Goal: Transaction & Acquisition: Book appointment/travel/reservation

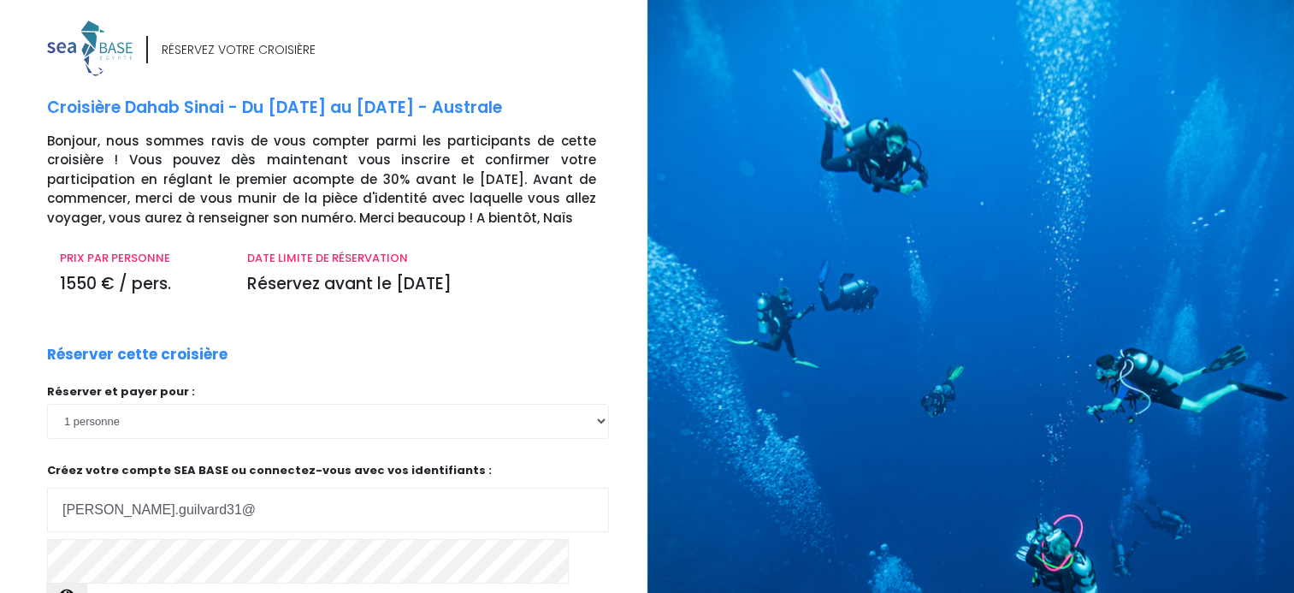
scroll to position [171, 0]
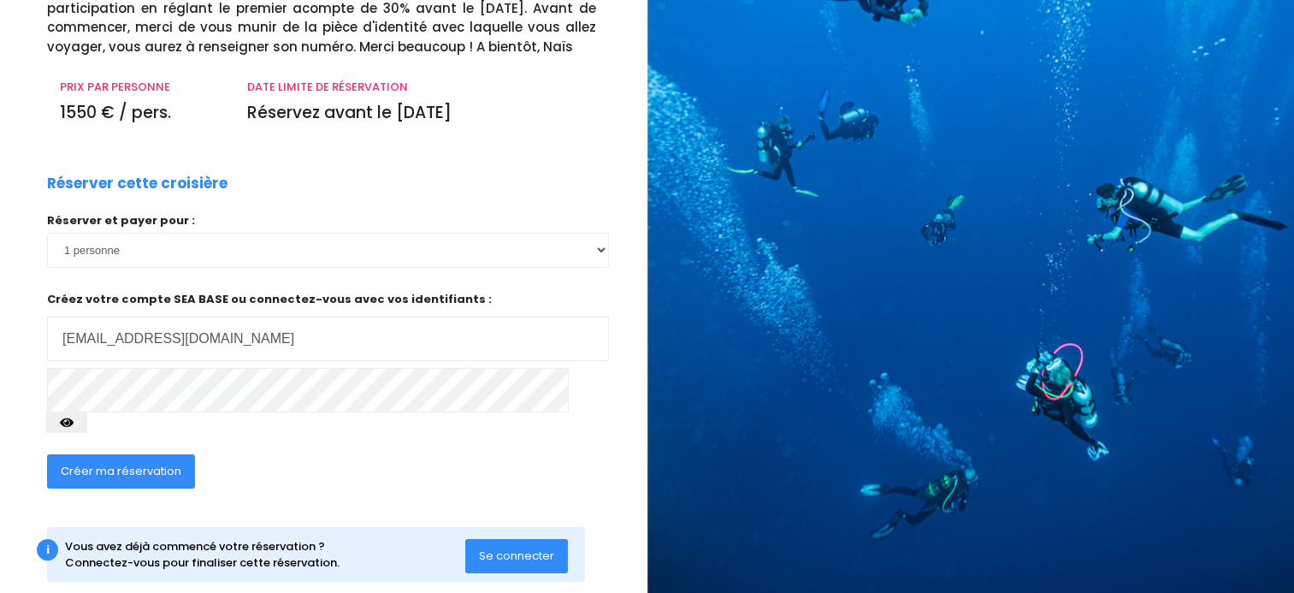
type input "[EMAIL_ADDRESS][DOMAIN_NAME]"
click at [74, 422] on icon "button" at bounding box center [67, 422] width 14 height 0
click at [153, 463] on span "Créer ma réservation" at bounding box center [121, 471] width 121 height 16
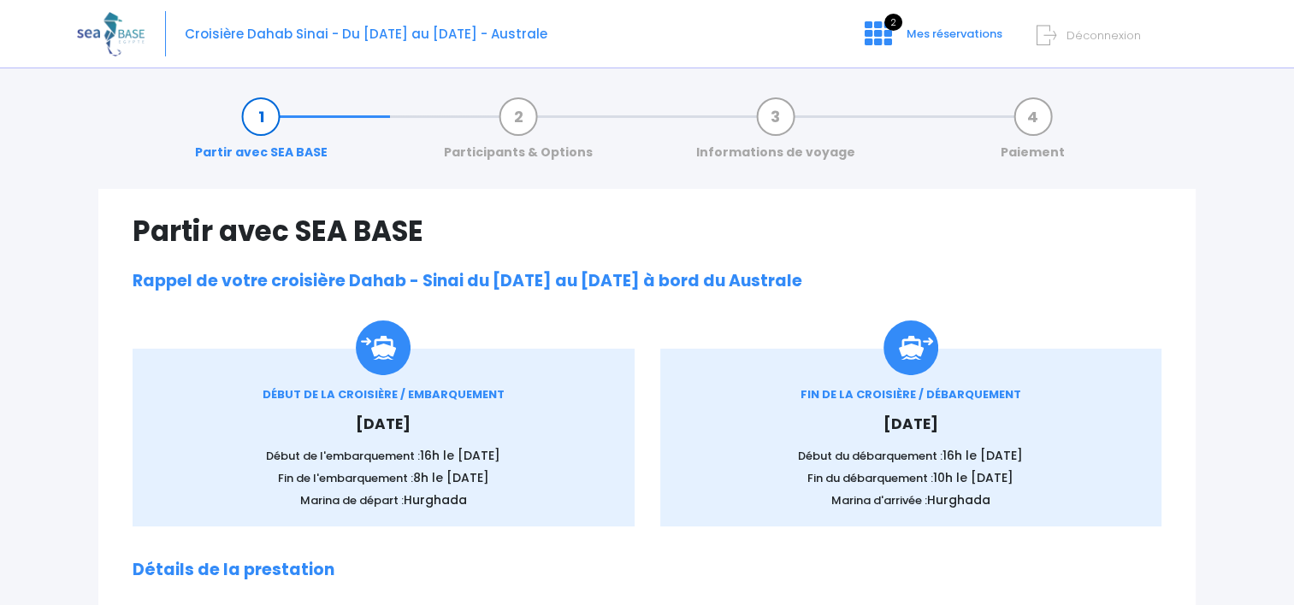
click at [424, 174] on div "Partir avec SEA BASE Participants & Options Informations de voyage Paiement" at bounding box center [646, 134] width 1097 height 109
click at [133, 84] on div "Partir avec SEA BASE Participants & Options Informations de voyage Paiement" at bounding box center [646, 134] width 1097 height 109
click at [122, 489] on div "DÉBUT DE LA CROISIÈRE / EMBARQUEMENT Samedi 10 octobre 2026 Début de l'embarque…" at bounding box center [384, 438] width 528 height 178
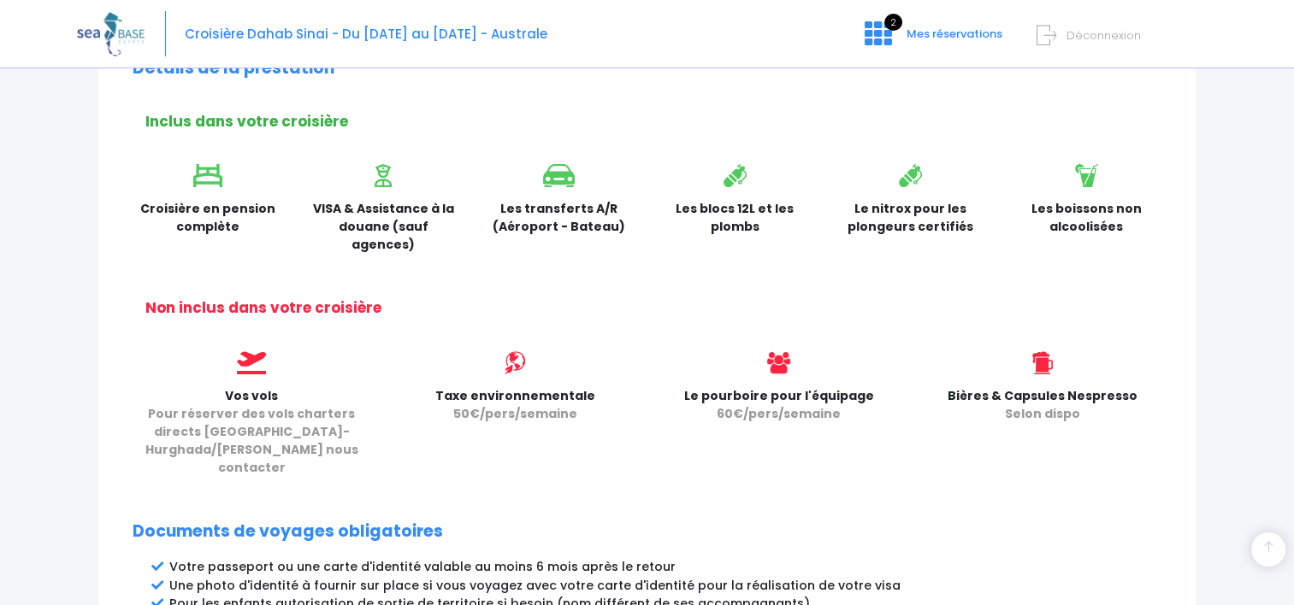
scroll to position [513, 0]
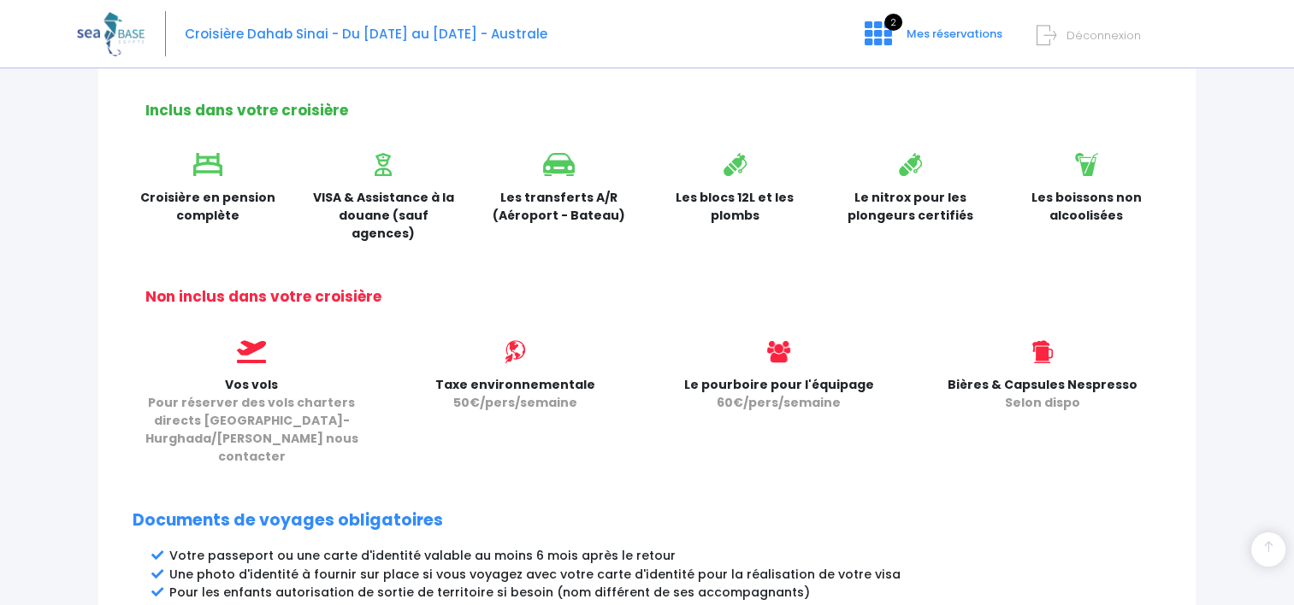
click at [116, 485] on div "Partir avec SEA BASE Rappel de votre croisière Dahab - Sinai du 10/10/2026 au 1…" at bounding box center [646, 299] width 1097 height 1247
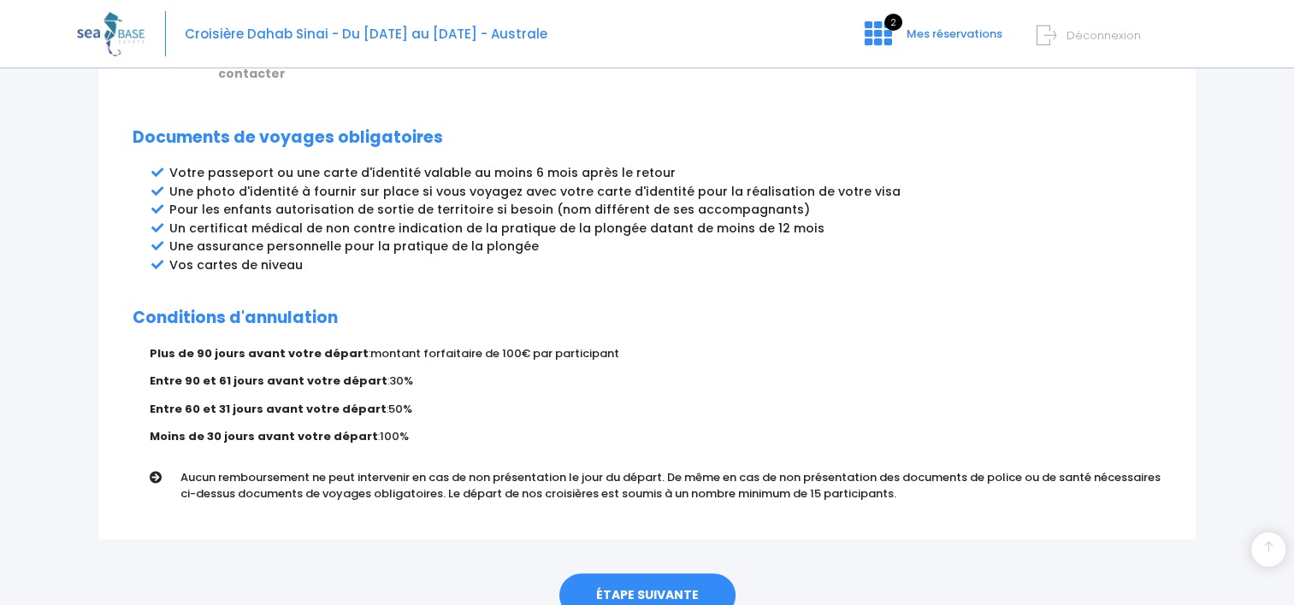
scroll to position [941, 0]
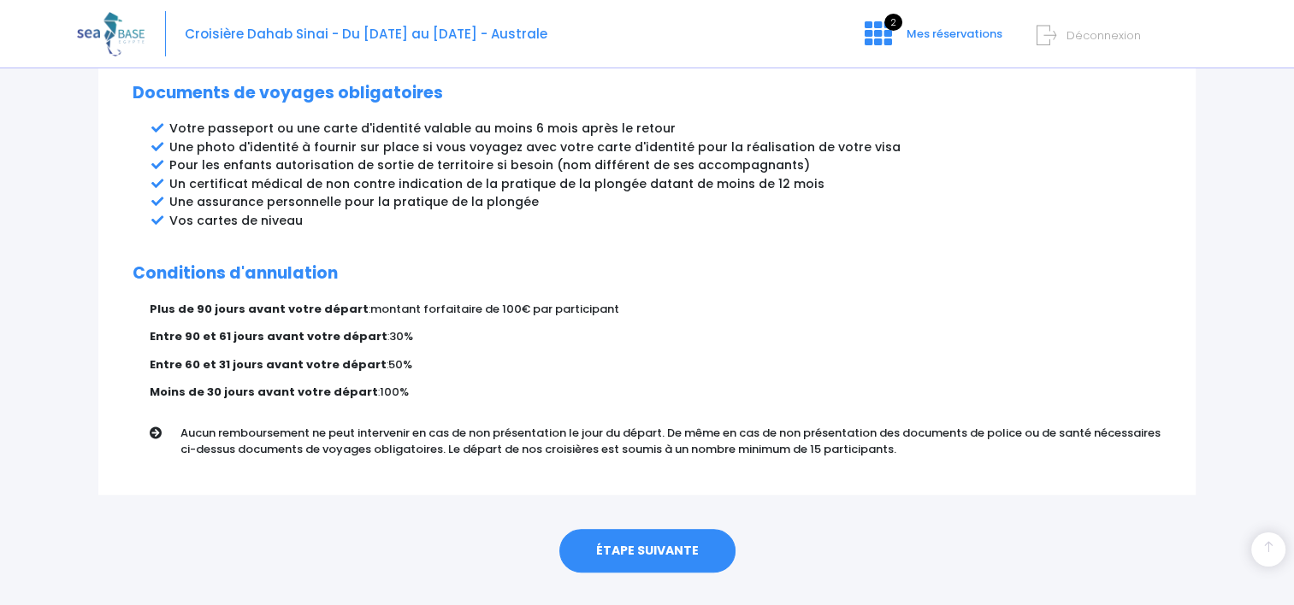
click at [106, 510] on div "ÉTAPE SUIVANTE" at bounding box center [646, 547] width 1097 height 104
click at [647, 529] on link "ÉTAPE SUIVANTE" at bounding box center [647, 551] width 176 height 44
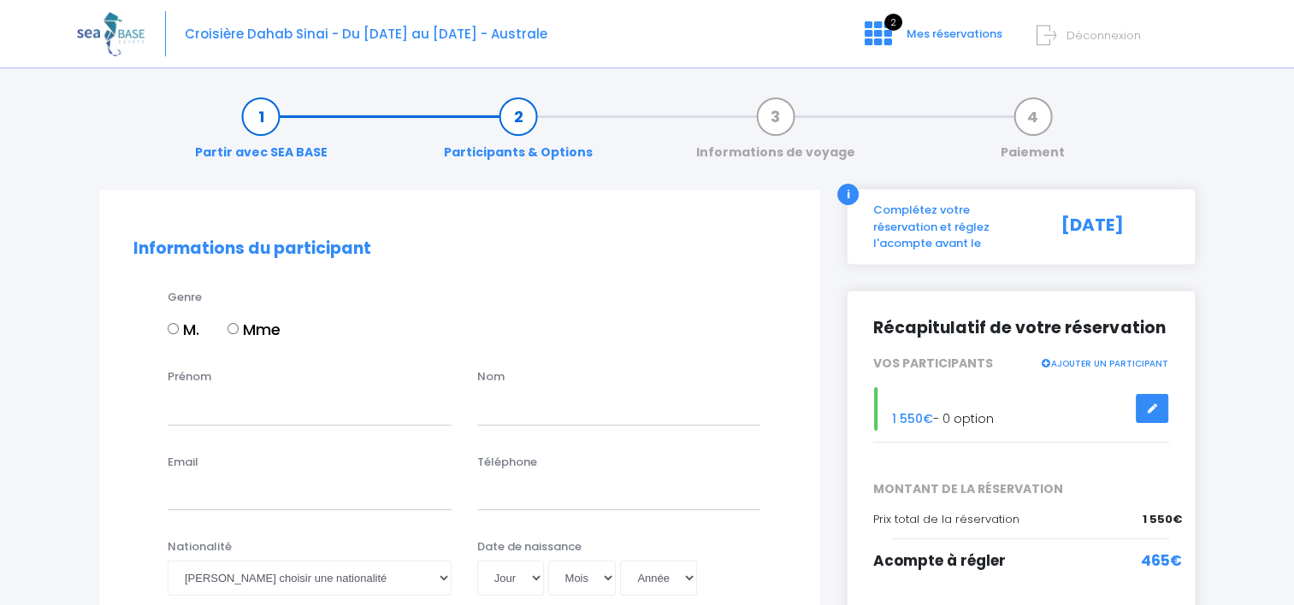
click at [171, 326] on input "M." at bounding box center [173, 328] width 11 height 11
radio input "true"
click at [273, 407] on input "Prénom" at bounding box center [310, 408] width 284 height 34
type input "Philippe"
click at [496, 415] on input "text" at bounding box center [619, 408] width 284 height 34
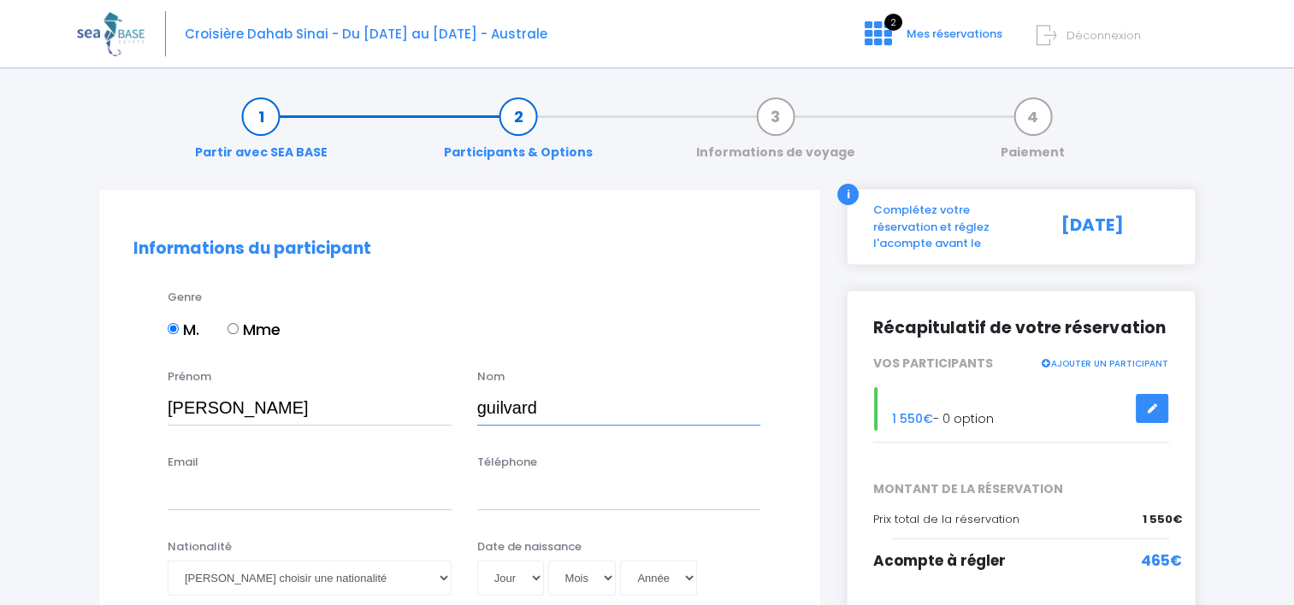
type input "guilvard"
click at [233, 486] on input "Email" at bounding box center [310, 493] width 284 height 34
type input "[EMAIL_ADDRESS][DOMAIN_NAME]"
click at [522, 498] on input "Téléphone" at bounding box center [619, 493] width 284 height 34
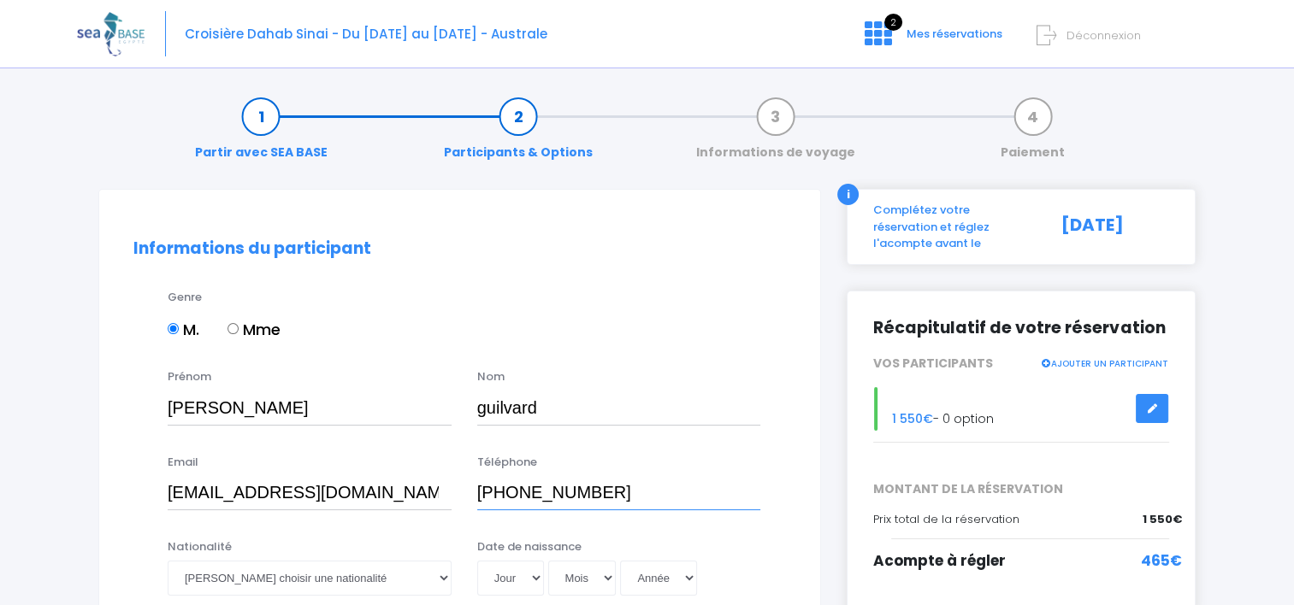
type input "+33 668898590"
click at [359, 569] on select "Veuillez choisir une nationalité Afghane Albanaise Algerienne Allemande America…" at bounding box center [310, 578] width 284 height 34
select select "Française"
click at [168, 561] on select "Veuillez choisir une nationalité Afghane Albanaise Algerienne Allemande America…" at bounding box center [310, 578] width 284 height 34
click at [534, 580] on select "Jour 01 02 03 04 05 06 07 08 09 10 11 12 13 14 15 16 17 18 19 20 21 22 23 24 25…" at bounding box center [510, 578] width 67 height 34
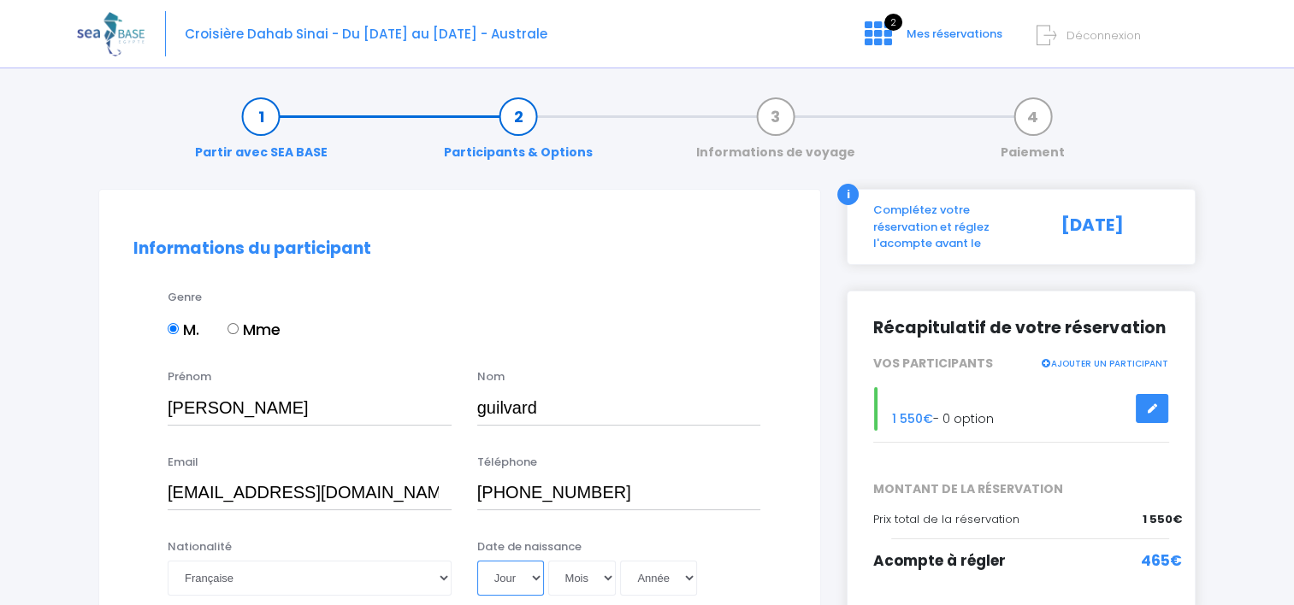
select select "29"
click at [477, 561] on select "Jour 01 02 03 04 05 06 07 08 09 10 11 12 13 14 15 16 17 18 19 20 21 22 23 24 25…" at bounding box center [510, 578] width 67 height 34
click at [579, 575] on select "Mois 01 02 03 04 05 06 07 08 09 10 11 12" at bounding box center [582, 578] width 68 height 34
select select "10"
click at [548, 561] on select "Mois 01 02 03 04 05 06 07 08 09 10 11 12" at bounding box center [582, 578] width 68 height 34
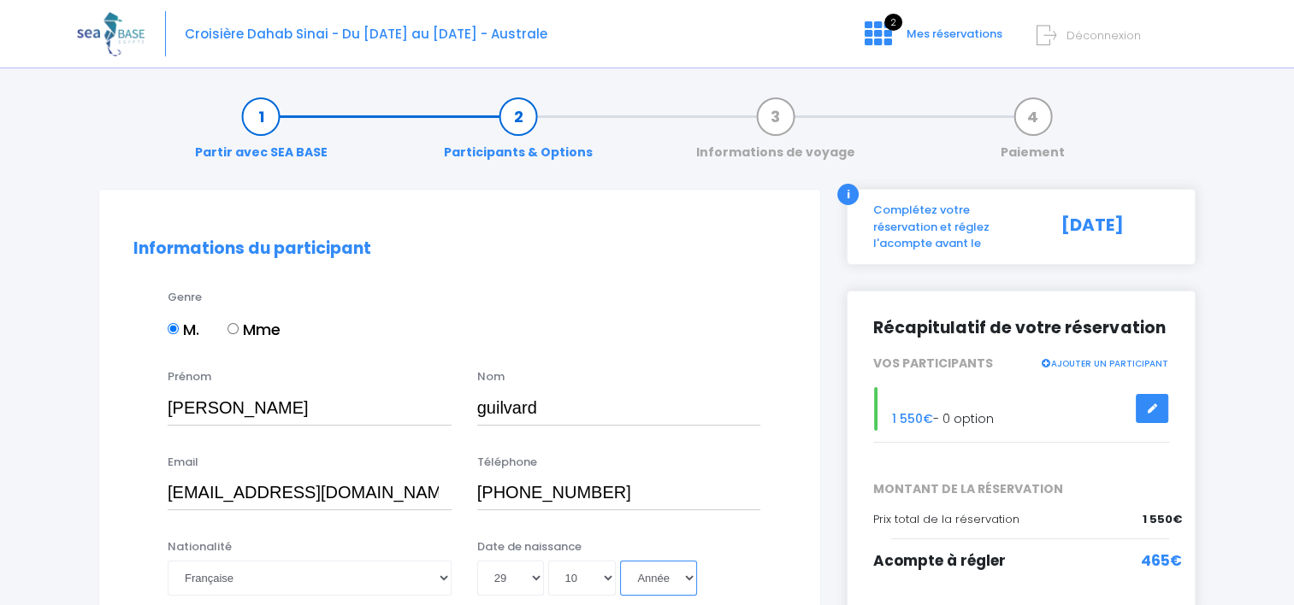
click at [641, 576] on select "Année 2045 2044 2043 2042 2041 2040 2039 2038 2037 2036 2035 2034 2033 2032 203…" at bounding box center [658, 578] width 77 height 34
select select "1963"
click at [620, 561] on select "Année 2045 2044 2043 2042 2041 2040 2039 2038 2037 2036 2035 2034 2033 2032 203…" at bounding box center [658, 578] width 77 height 34
type input "1963-10-29"
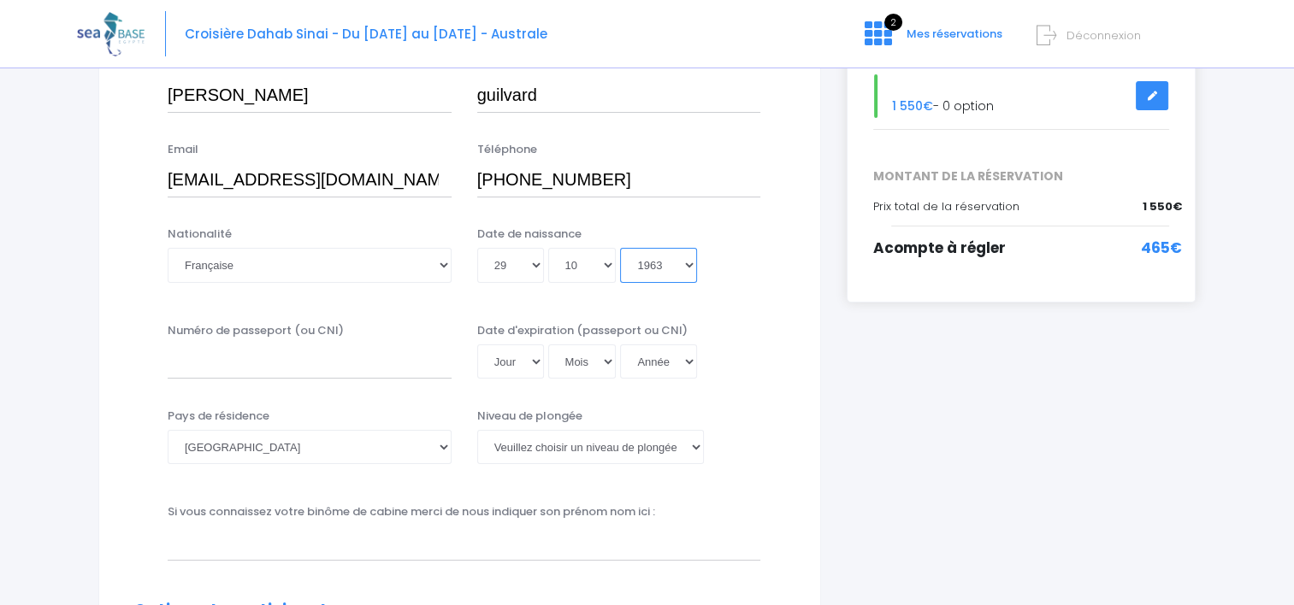
scroll to position [342, 0]
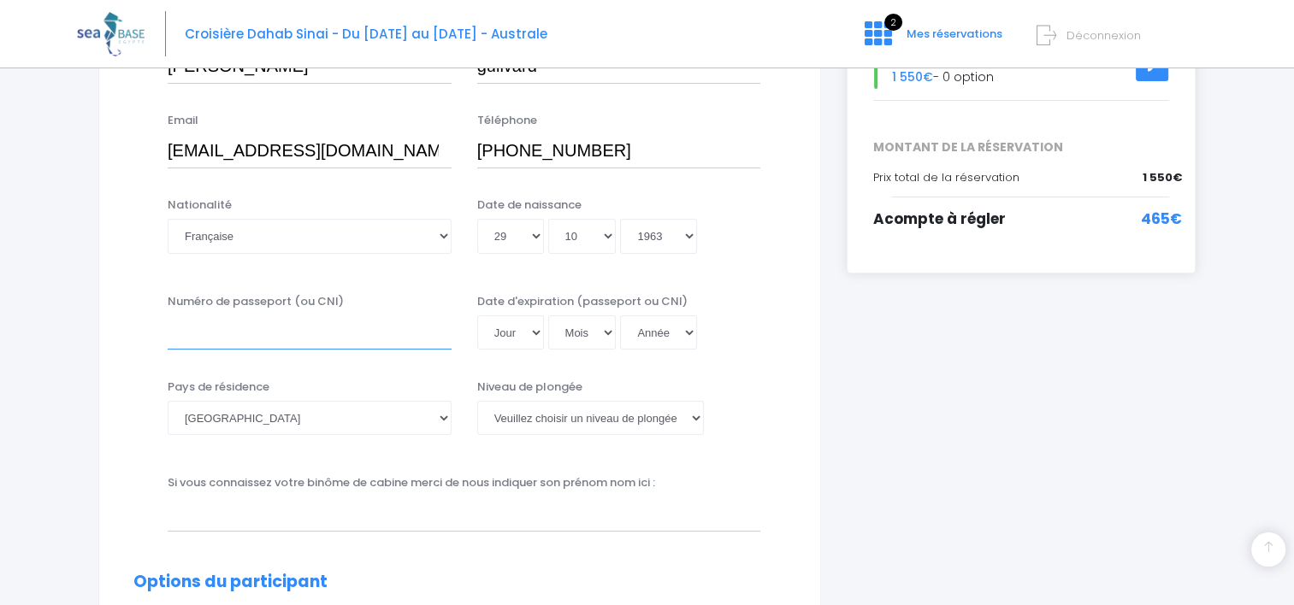
click at [262, 339] on input "Numéro de passeport (ou CNI)" at bounding box center [310, 333] width 284 height 34
type input "19AK57064"
click at [539, 327] on select "Jour 01 02 03 04 05 06 07 08 09 10 11 12 13 14 15 16 17 18 19 20 21 22 23 24 25…" at bounding box center [510, 333] width 67 height 34
select select "10"
click at [477, 316] on select "Jour 01 02 03 04 05 06 07 08 09 10 11 12 13 14 15 16 17 18 19 20 21 22 23 24 25…" at bounding box center [510, 333] width 67 height 34
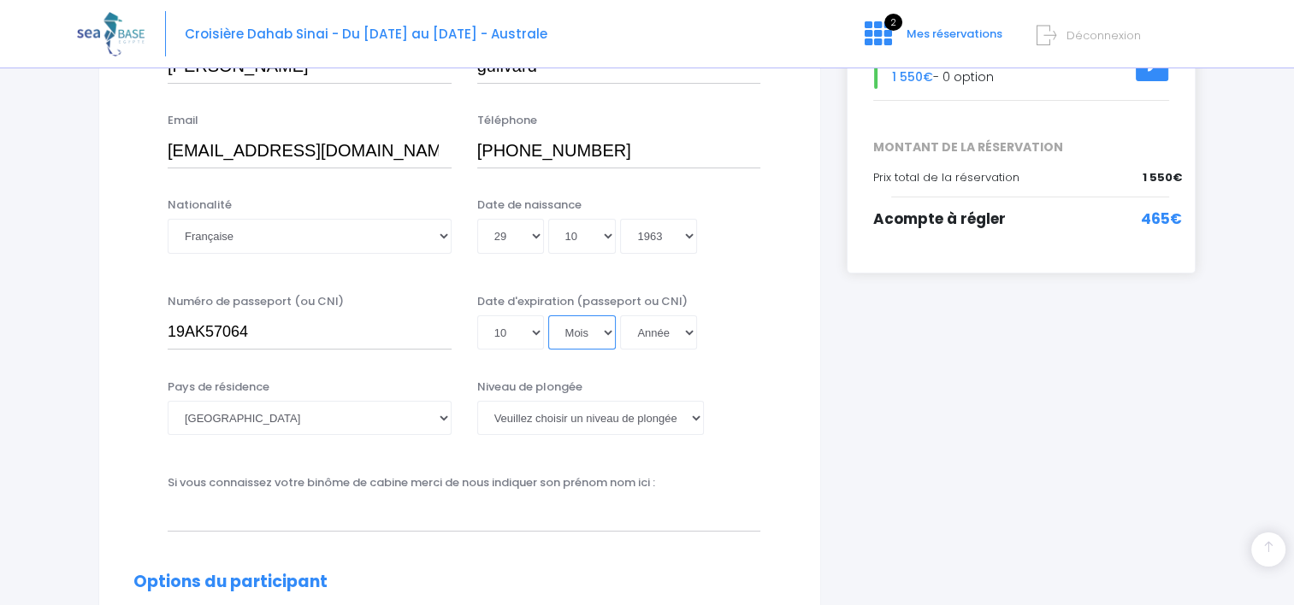
click at [585, 328] on select "Mois 01 02 03 04 05 06 07 08 09 10 11 12" at bounding box center [582, 333] width 68 height 34
select select "03"
click at [548, 316] on select "Mois 01 02 03 04 05 06 07 08 09 10 11 12" at bounding box center [582, 333] width 68 height 34
click at [669, 325] on select "Année 2045 2044 2043 2042 2041 2040 2039 2038 2037 2036 2035 2034 2033 2032 203…" at bounding box center [658, 333] width 77 height 34
select select "2029"
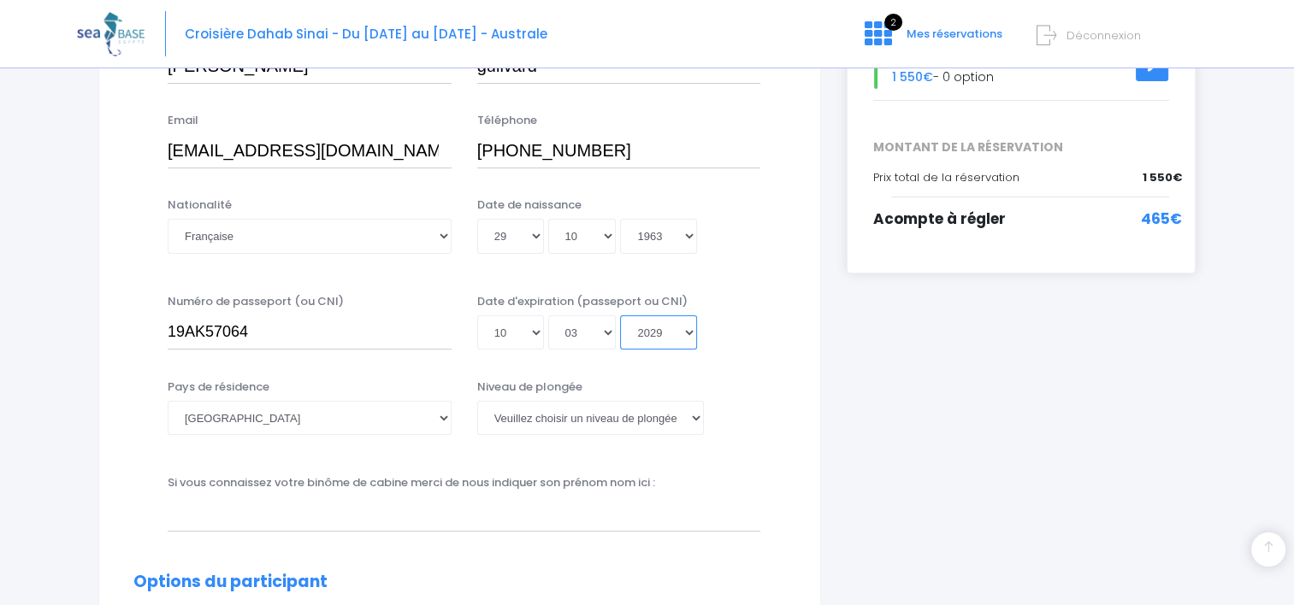
click at [620, 316] on select "Année 2045 2044 2043 2042 2041 2040 2039 2038 2037 2036 2035 2034 2033 2032 203…" at bounding box center [658, 333] width 77 height 34
type input "2029-03-10"
click at [516, 418] on select "Veuillez choisir un niveau de plongée Non plongeur Junior OW diver Adventure OW…" at bounding box center [590, 418] width 227 height 34
select select "N4"
click at [477, 401] on select "Veuillez choisir un niveau de plongée Non plongeur Junior OW diver Adventure OW…" at bounding box center [590, 418] width 227 height 34
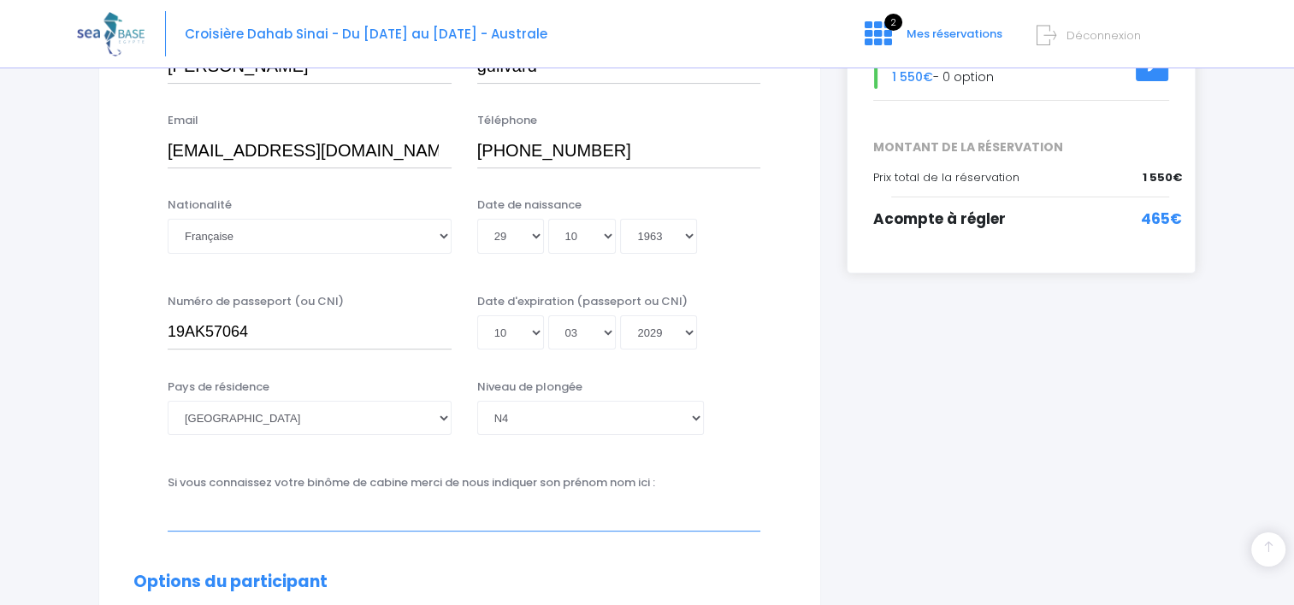
click at [639, 513] on input "text" at bounding box center [464, 514] width 593 height 34
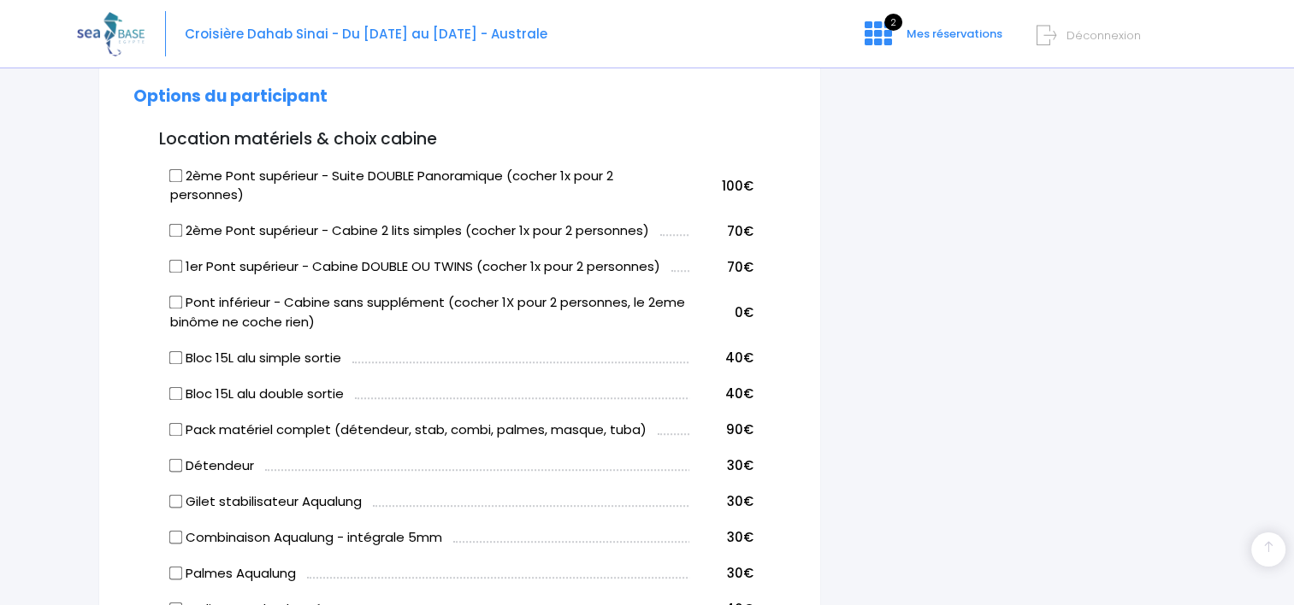
scroll to position [843, 0]
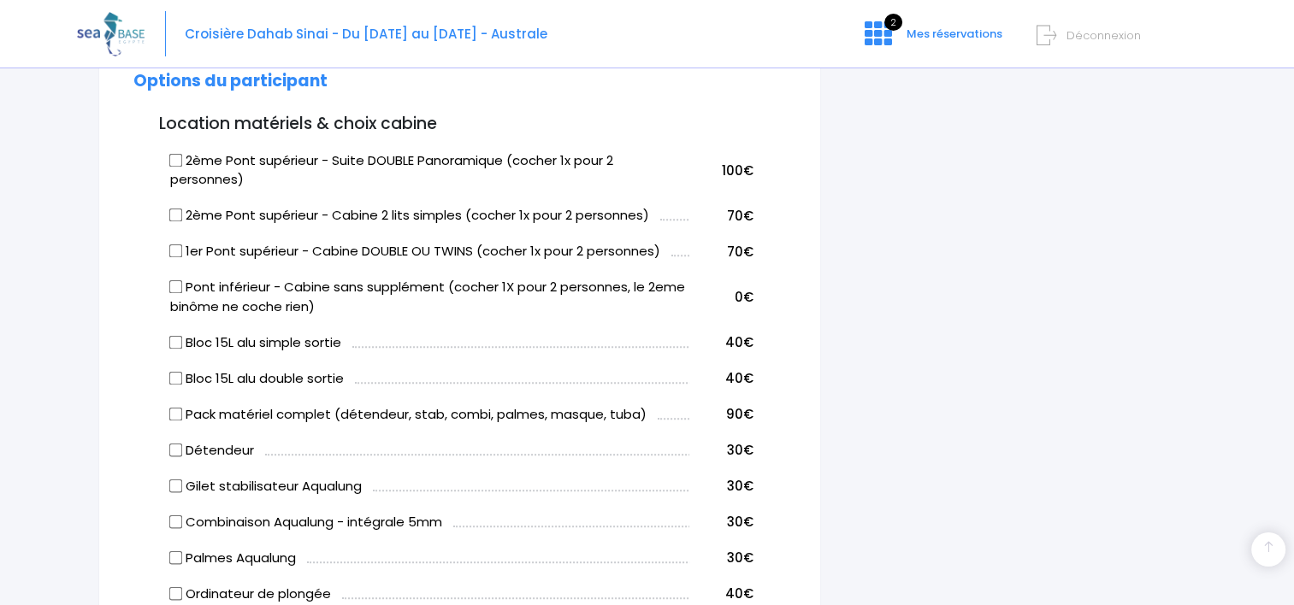
type input "René"
click at [174, 212] on input "2ème Pont supérieur - Cabine 2 lits simples (cocher 1x pour 2 personnes)" at bounding box center [176, 216] width 14 height 14
checkbox input "true"
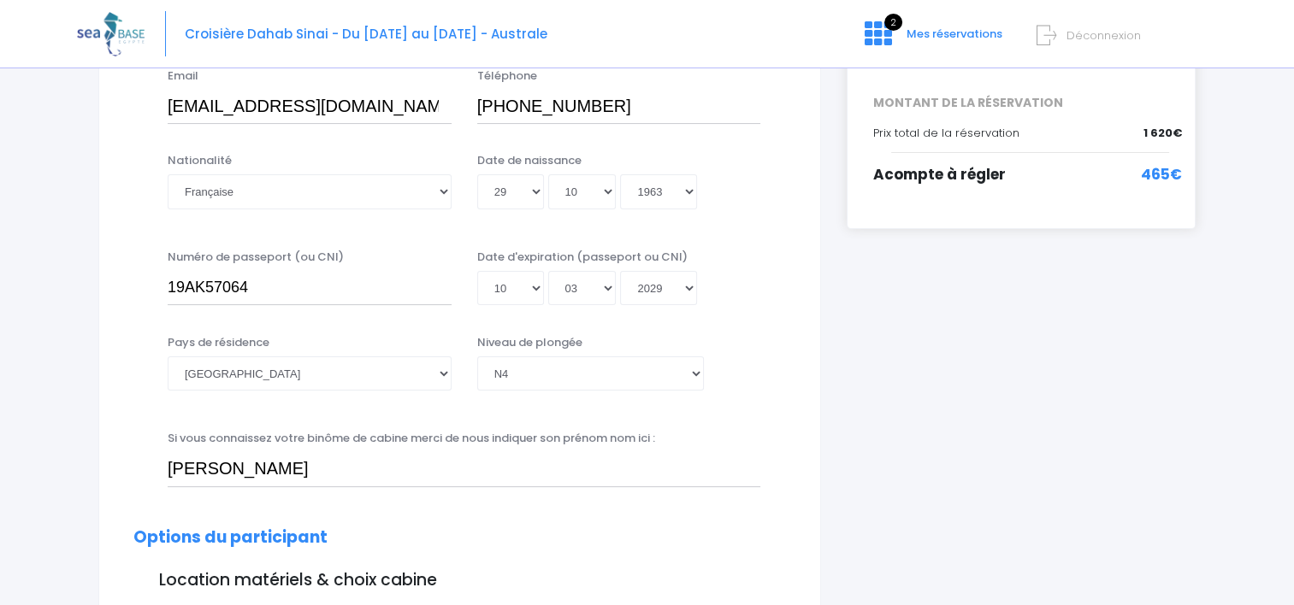
scroll to position [0, 0]
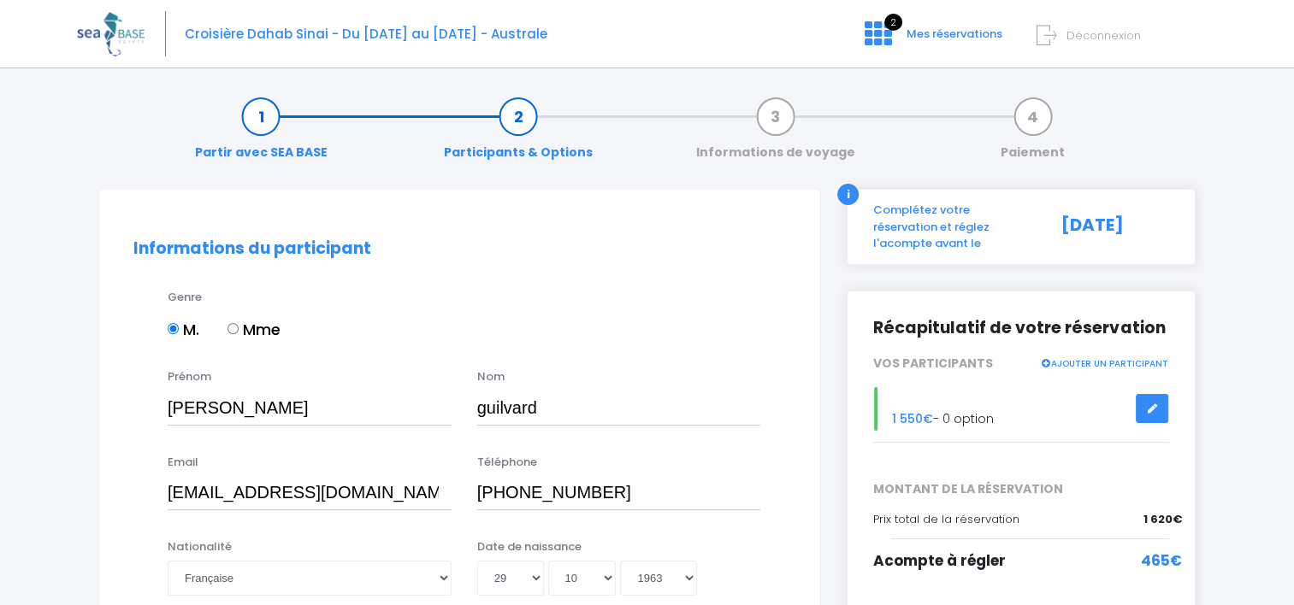
click at [128, 510] on div "Email philippe.guilvard31@gmail.com Téléphone +33 668898590" at bounding box center [460, 488] width 678 height 68
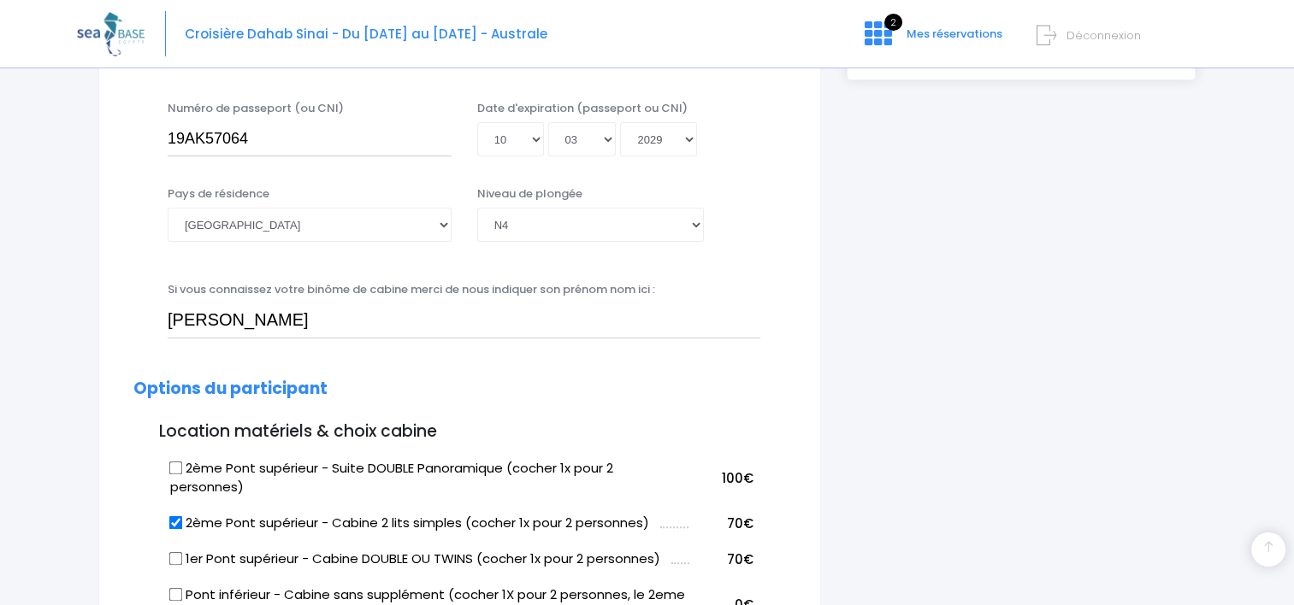
scroll to position [547, 0]
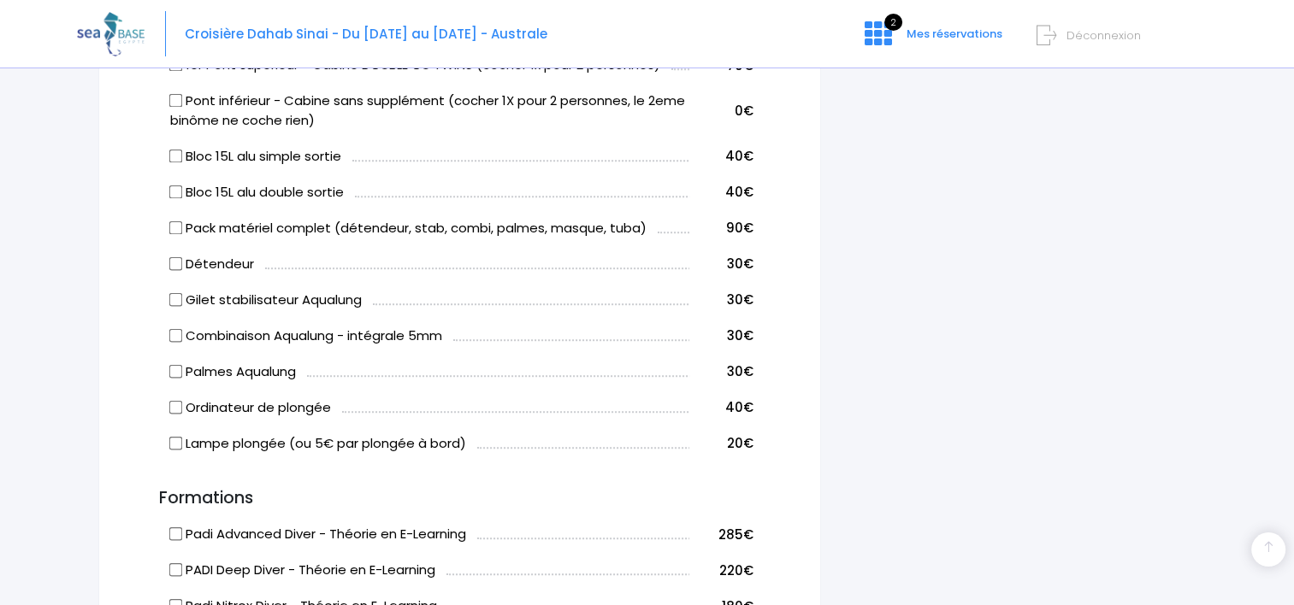
scroll to position [1060, 0]
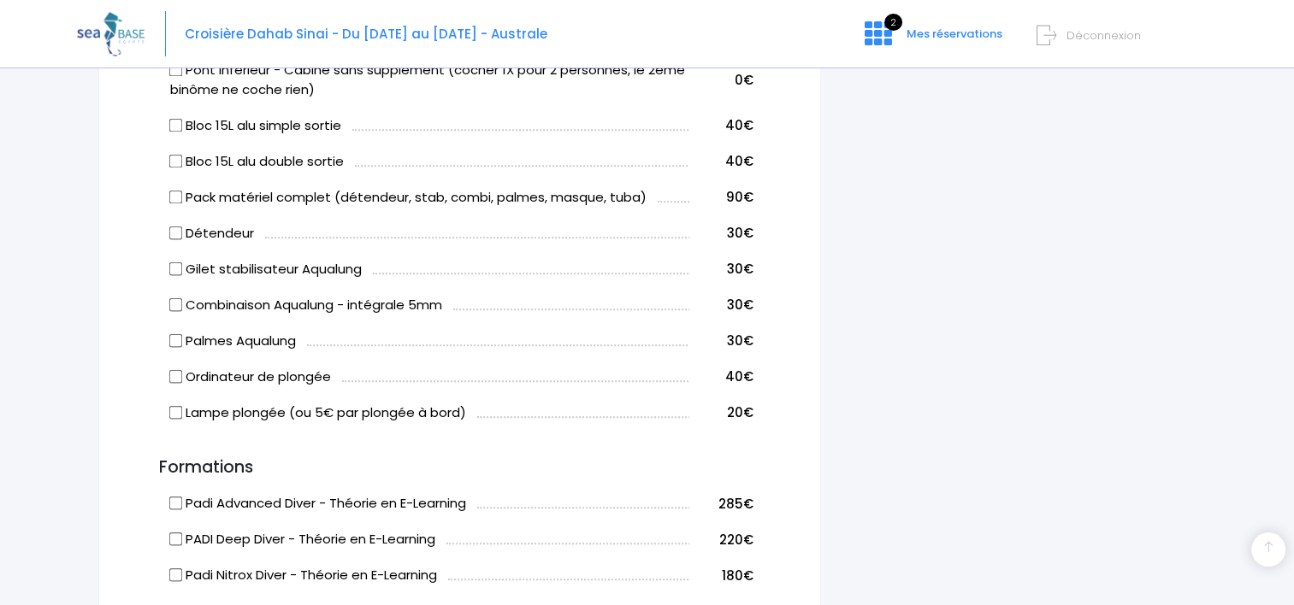
click at [112, 526] on div "Informations du participant Genre M. Mme Prénom Philippe Nom guilvard Email 01" at bounding box center [459, 251] width 723 height 2245
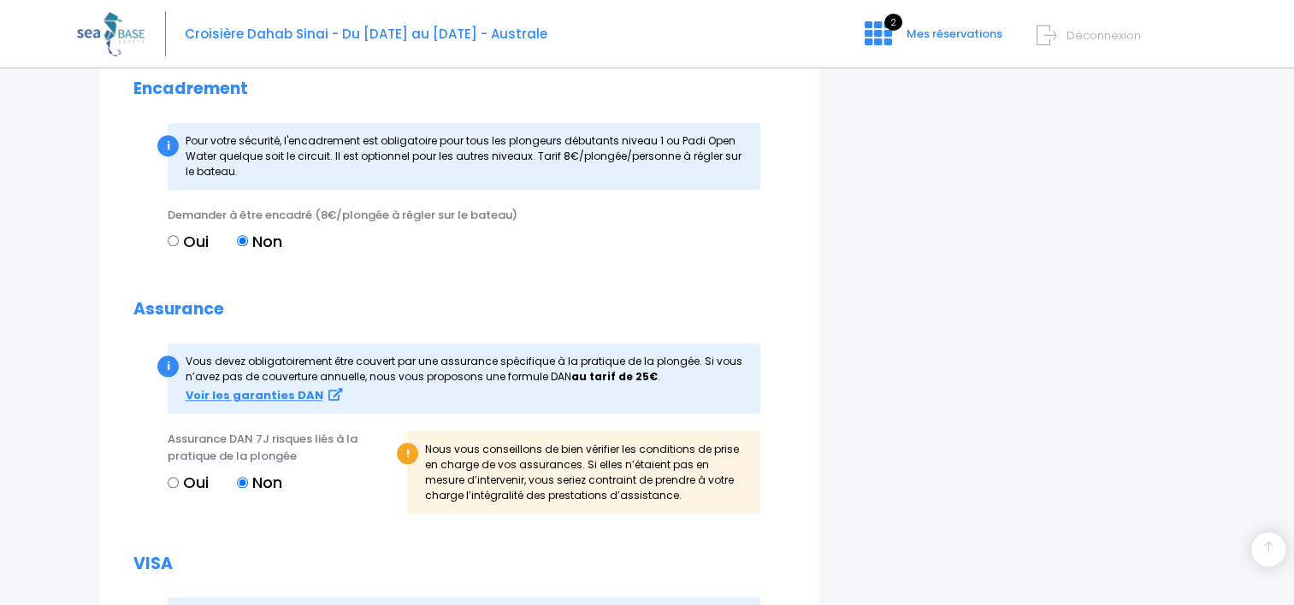
scroll to position [1601, 0]
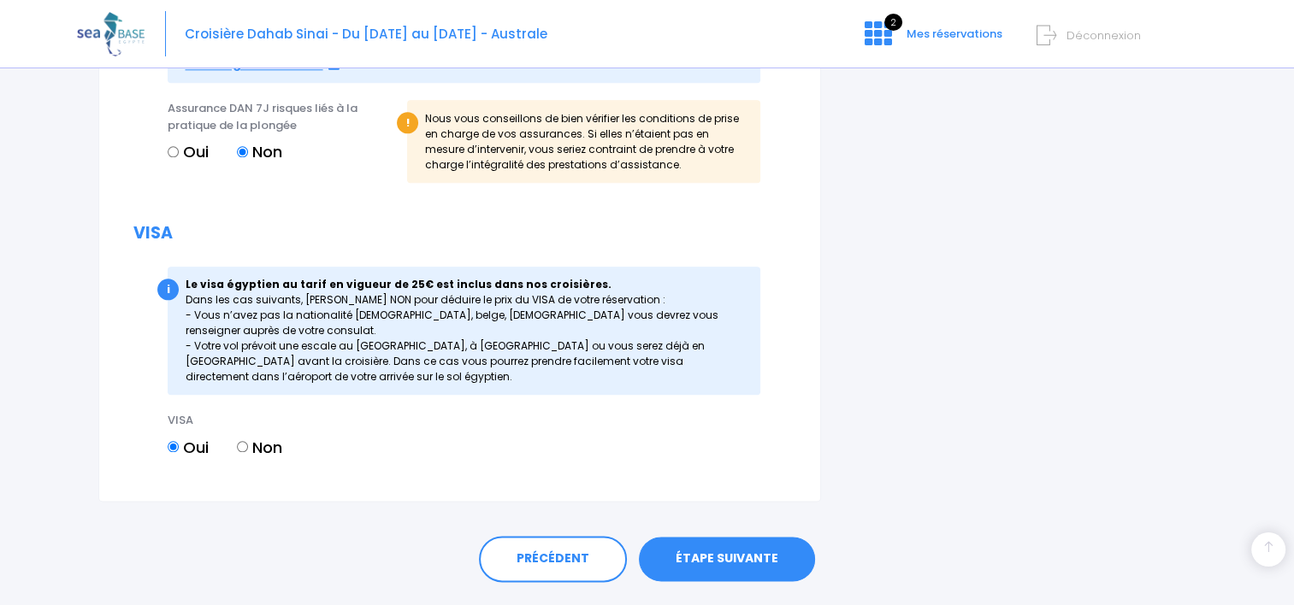
scroll to position [1975, 0]
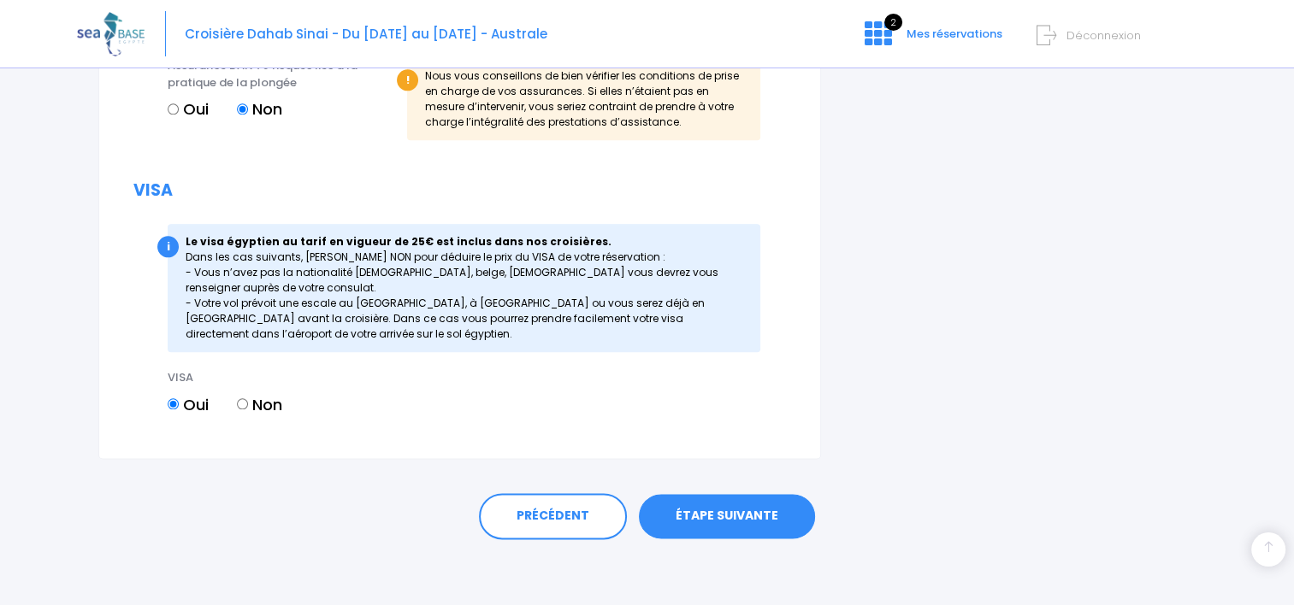
click at [773, 505] on link "ÉTAPE SUIVANTE" at bounding box center [727, 516] width 176 height 44
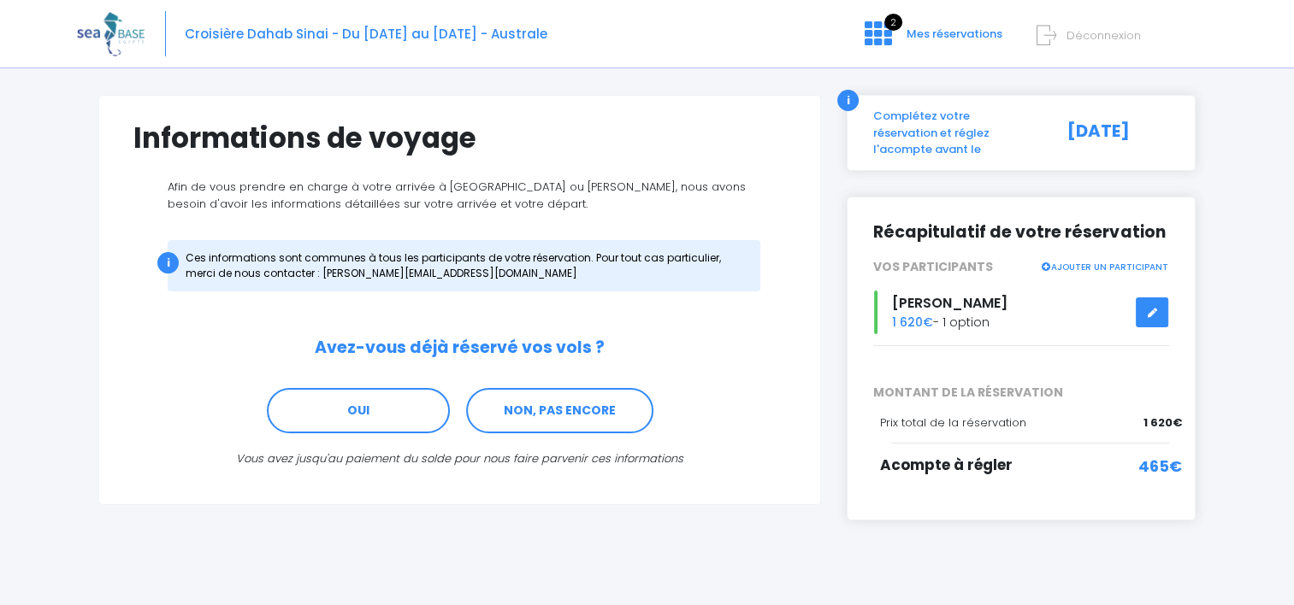
scroll to position [97, 0]
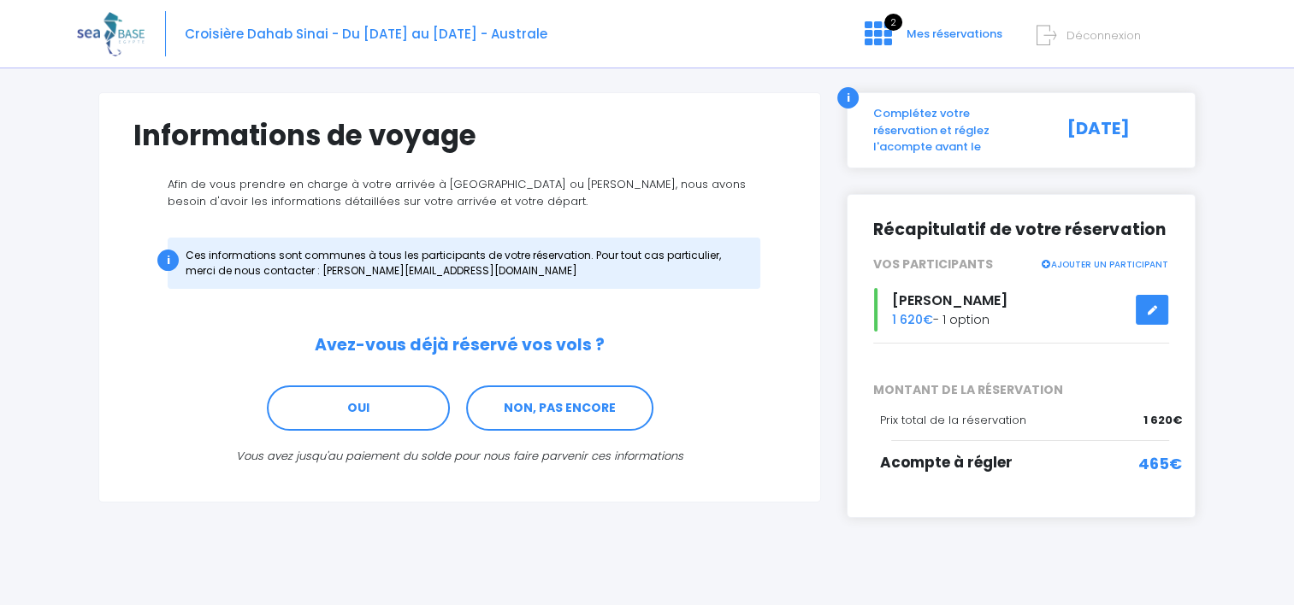
click at [98, 530] on div "PRÉCÉDENT ÉTAPE SUIVANTE" at bounding box center [646, 548] width 1097 height 60
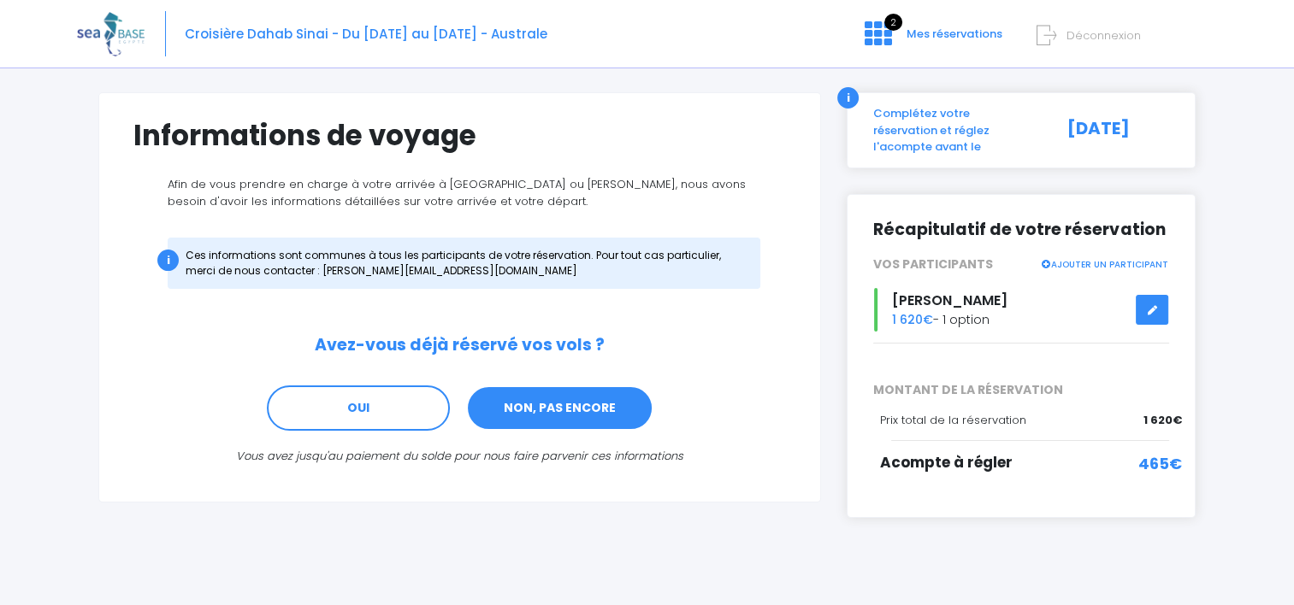
click at [527, 401] on link "NON, PAS ENCORE" at bounding box center [559, 409] width 187 height 46
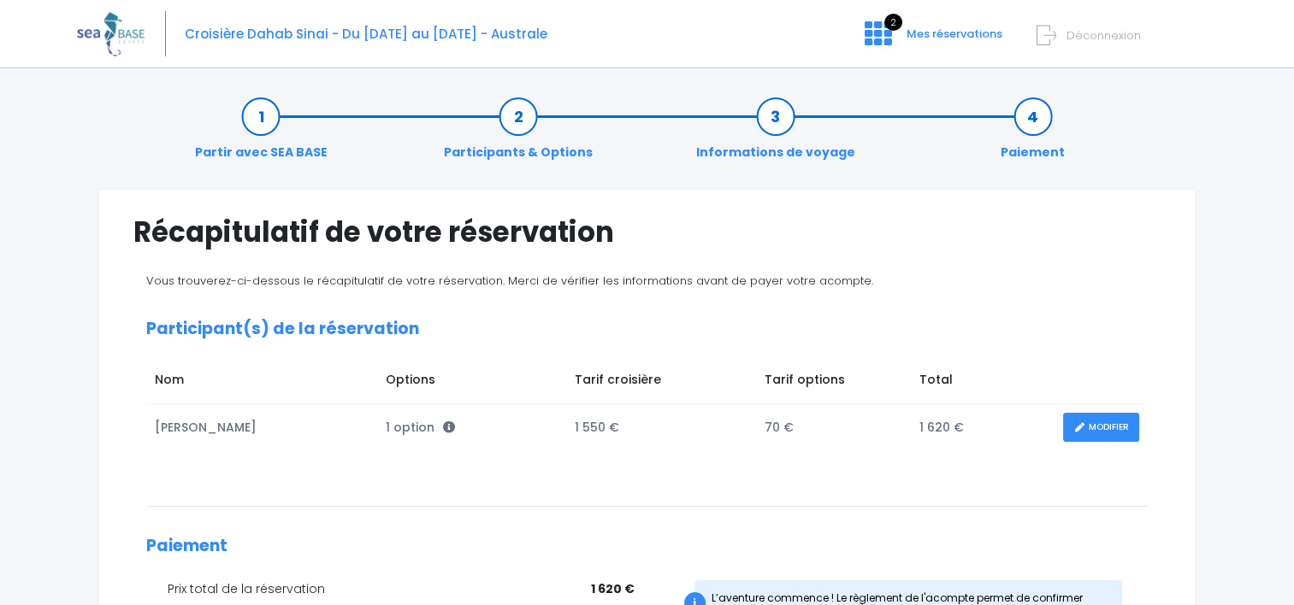
click at [109, 501] on div "Récapitulatif de votre réservation Vous trouverez-ci-dessous le récapitulatif d…" at bounding box center [646, 479] width 1097 height 581
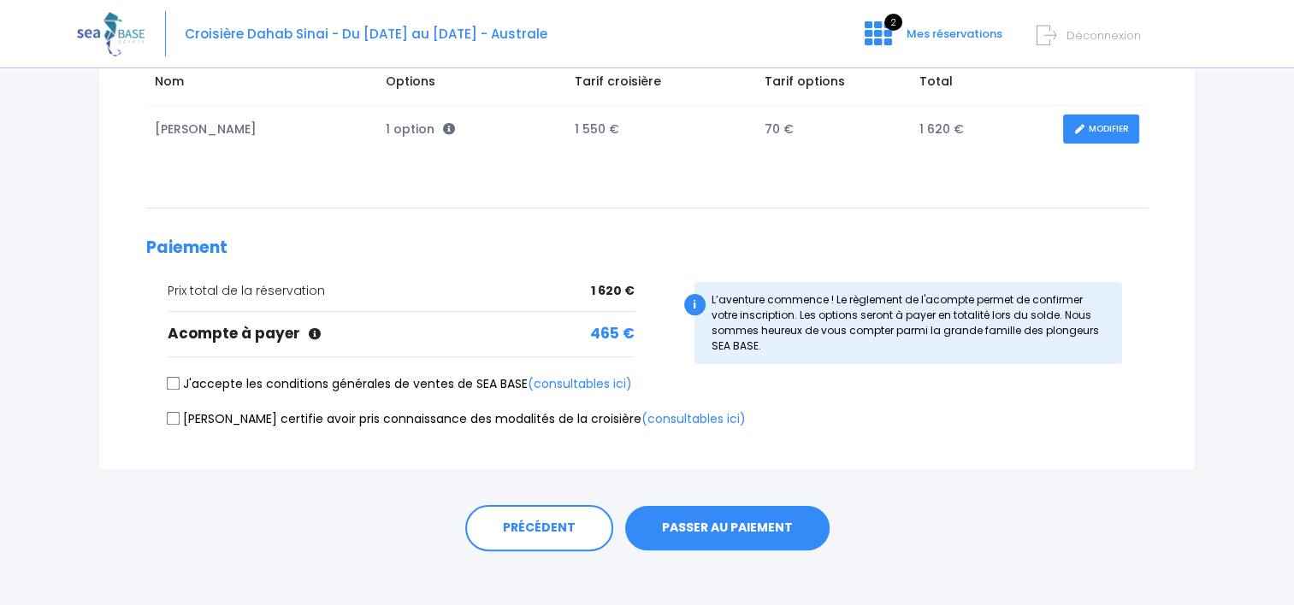
scroll to position [310, 0]
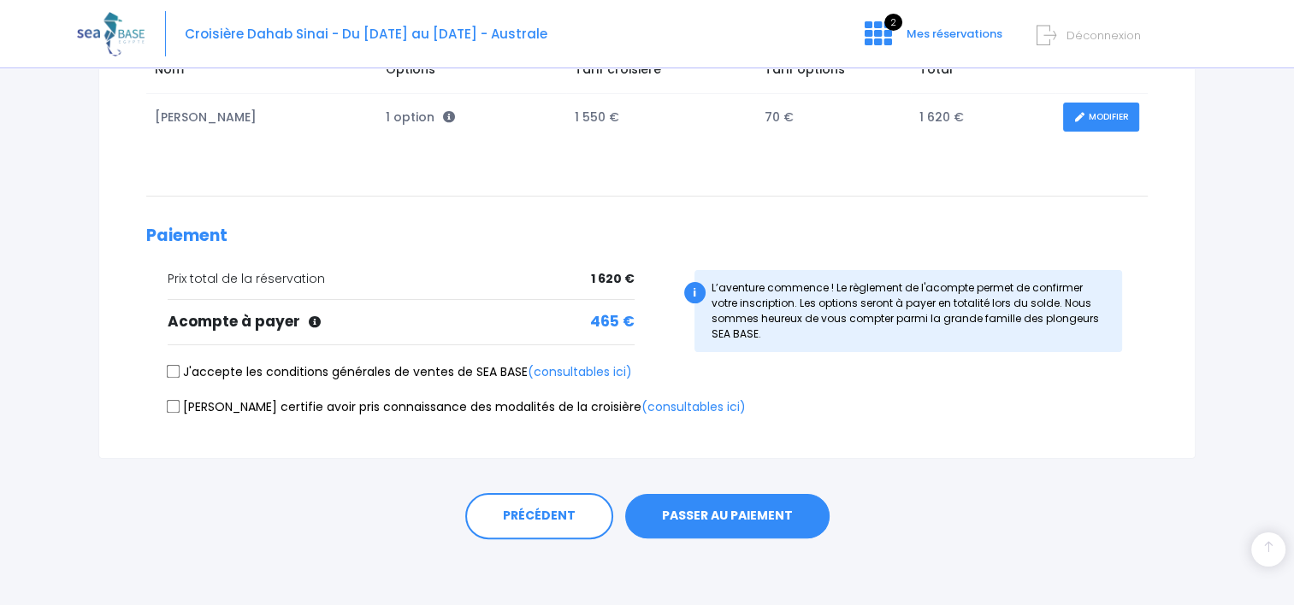
click at [1180, 574] on div "Partir avec SEA BASE Participants & Options Informations de voyage Paiement Réc…" at bounding box center [647, 188] width 1140 height 839
click at [191, 373] on label "J'accepte les conditions générales de ventes de SEA BASE (consultables ici)" at bounding box center [400, 372] width 464 height 18
click at [180, 373] on input "J'accepte les conditions générales de ventes de SEA BASE (consultables ici)" at bounding box center [174, 372] width 14 height 14
checkbox input "true"
click at [172, 404] on input "Je certifie avoir pris connaissance des modalités de la croisière (consultables…" at bounding box center [174, 406] width 14 height 14
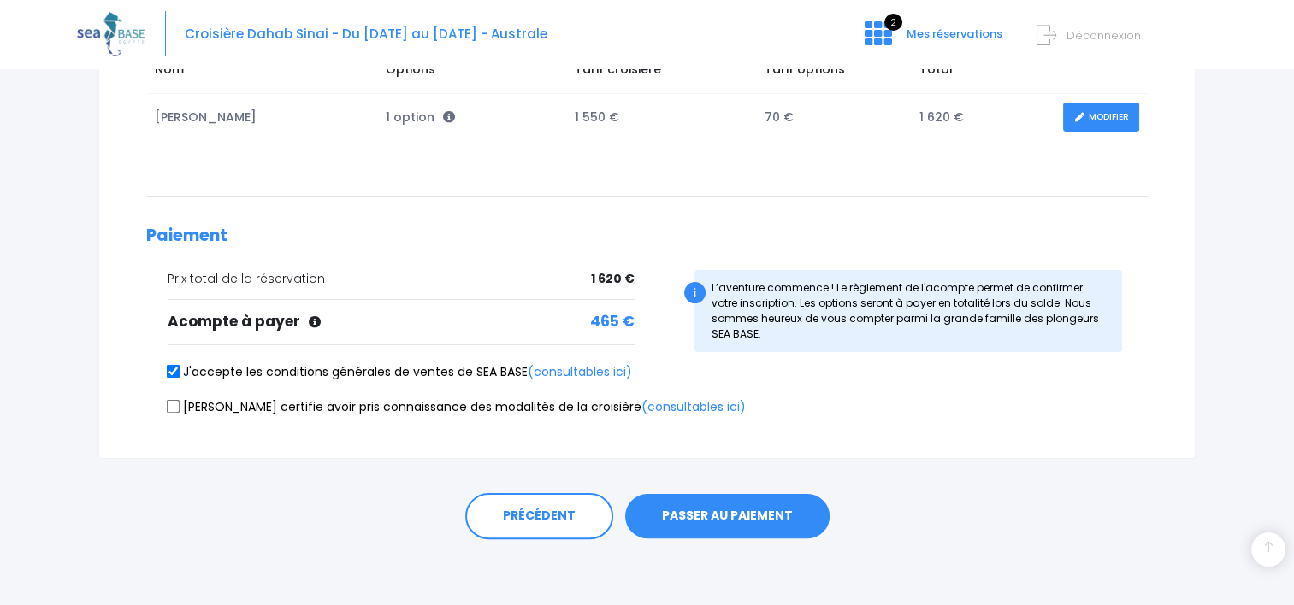
checkbox input "true"
click at [711, 520] on button "PASSER AU PAIEMENT" at bounding box center [727, 516] width 204 height 44
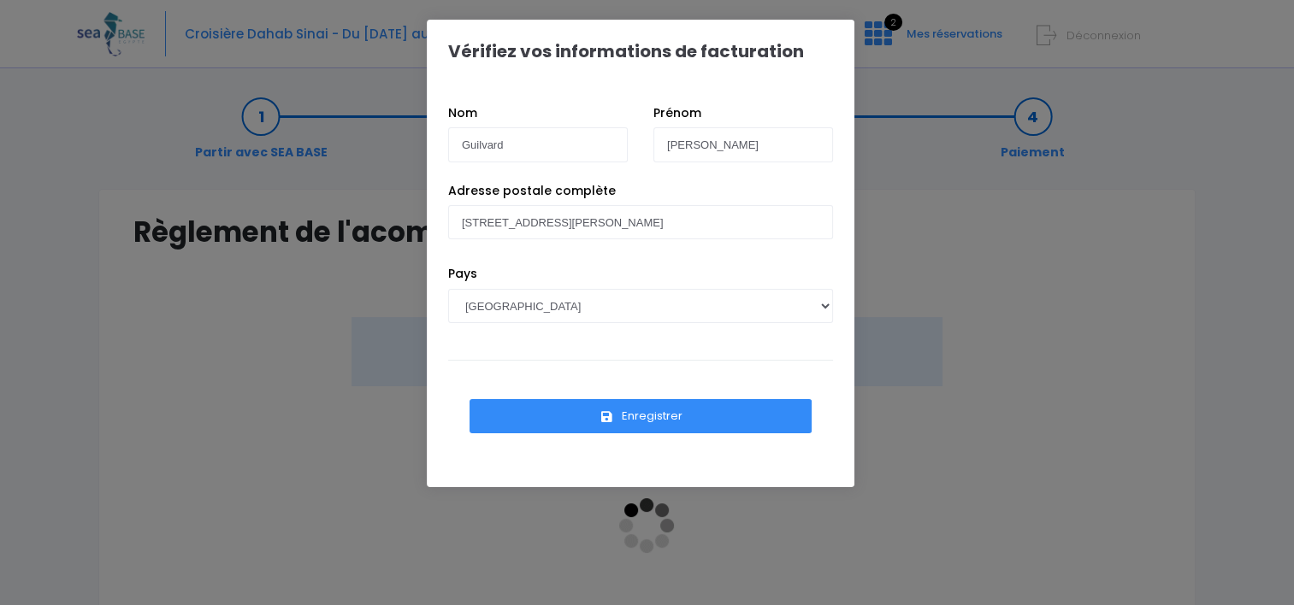
click at [634, 414] on button "Enregistrer" at bounding box center [640, 416] width 342 height 34
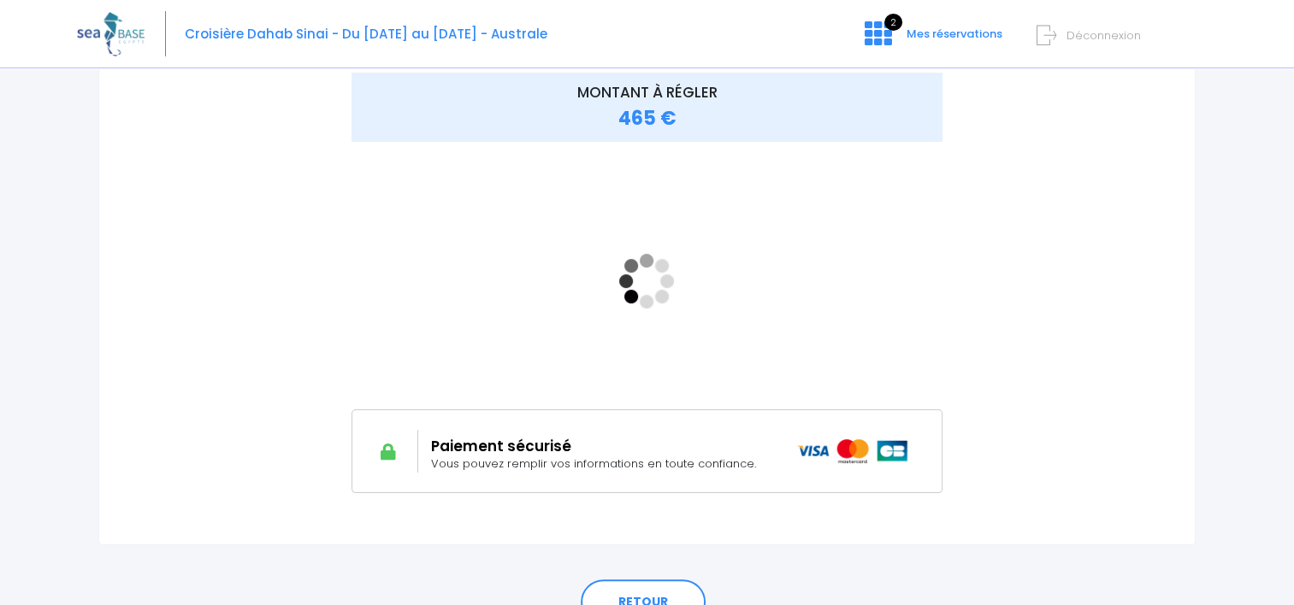
scroll to position [251, 0]
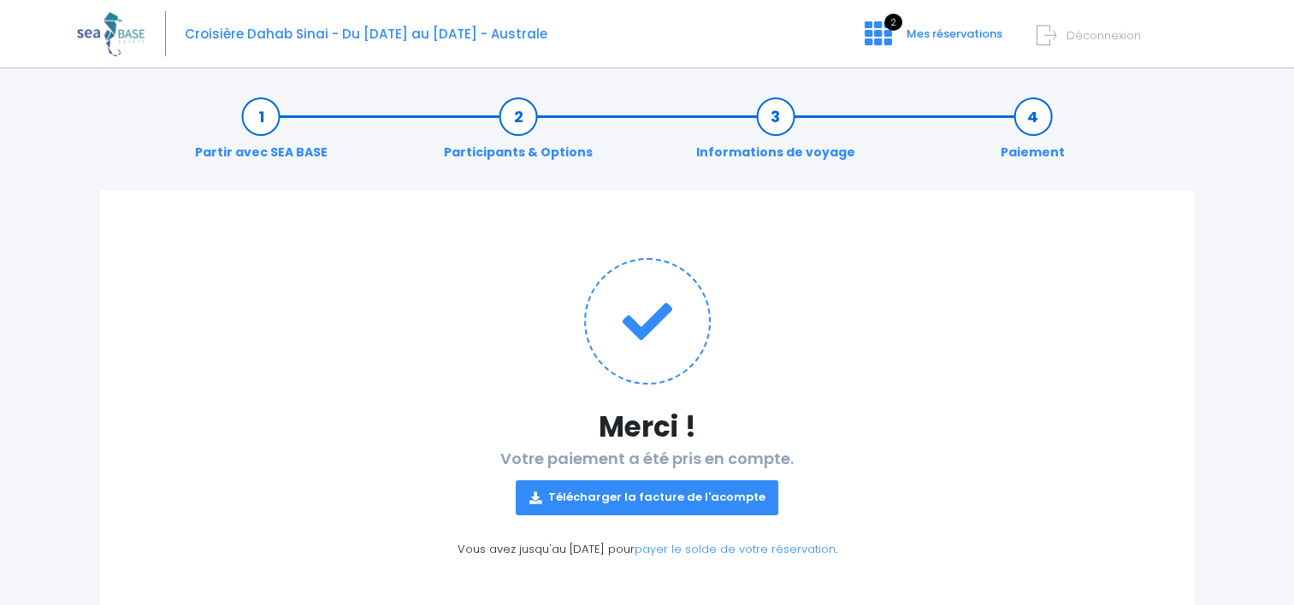
click at [640, 498] on link "Télécharger la facture de l'acompte" at bounding box center [647, 498] width 263 height 34
